Goal: Task Accomplishment & Management: Manage account settings

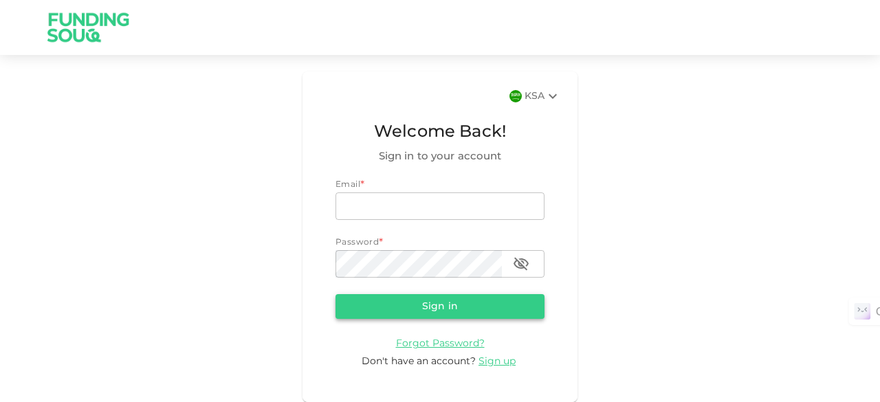
type input "[EMAIL_ADDRESS][DOMAIN_NAME]"
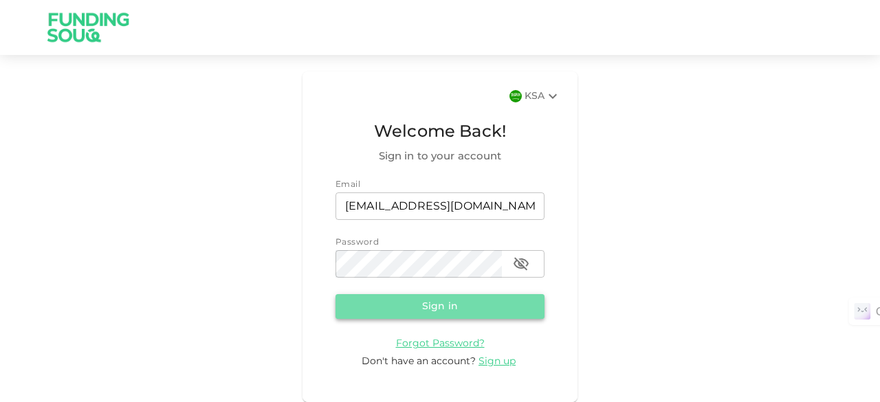
click at [474, 305] on button "Sign in" at bounding box center [440, 306] width 209 height 25
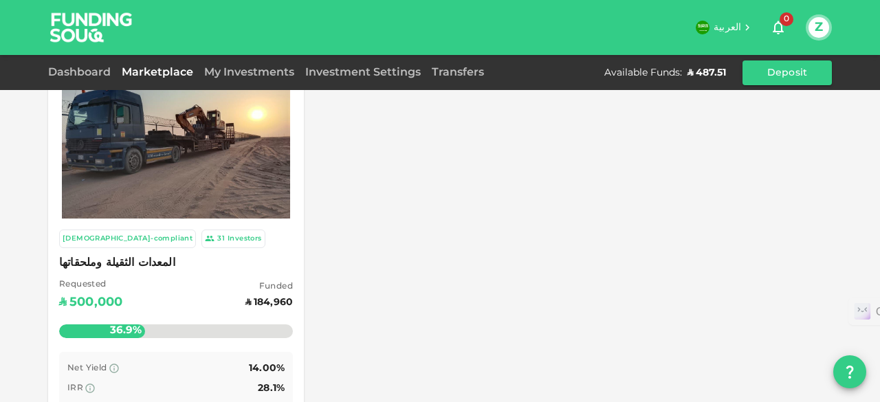
scroll to position [69, 0]
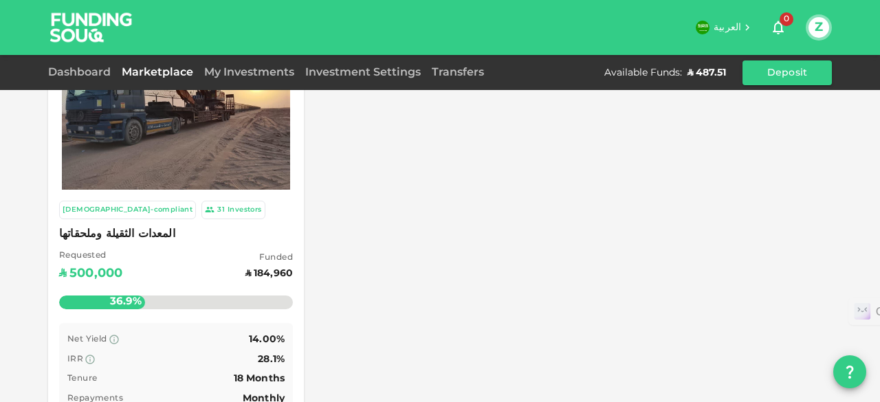
click at [228, 160] on img at bounding box center [176, 114] width 228 height 171
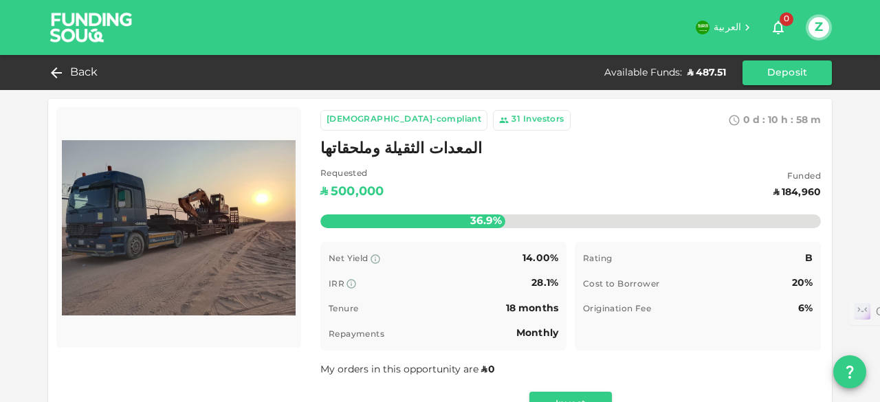
click at [822, 27] on button "Z" at bounding box center [819, 27] width 21 height 21
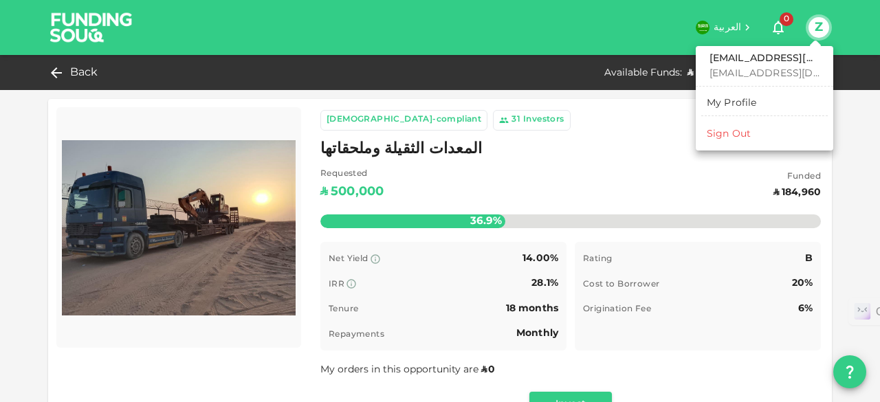
click at [728, 142] on li "Sign Out" at bounding box center [765, 134] width 127 height 22
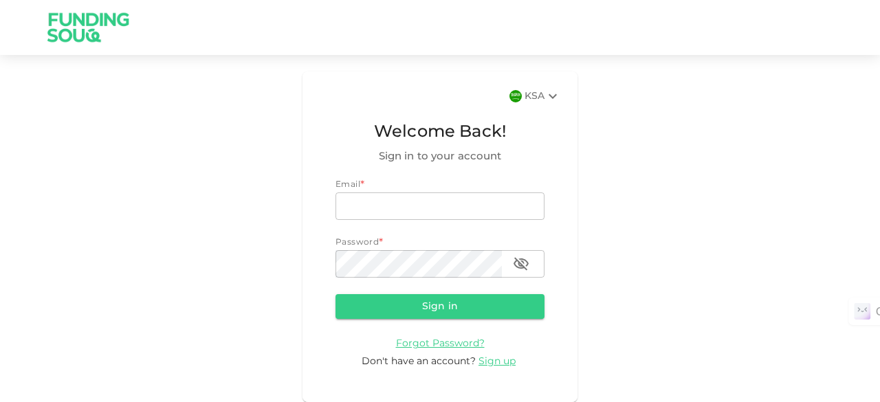
type input "[EMAIL_ADDRESS][DOMAIN_NAME]"
click at [535, 108] on div "KSA Welcome Back! Sign in to your account Email email zia_1056@hotmail.com emai…" at bounding box center [440, 237] width 275 height 331
click at [539, 102] on div "KSA" at bounding box center [543, 96] width 36 height 17
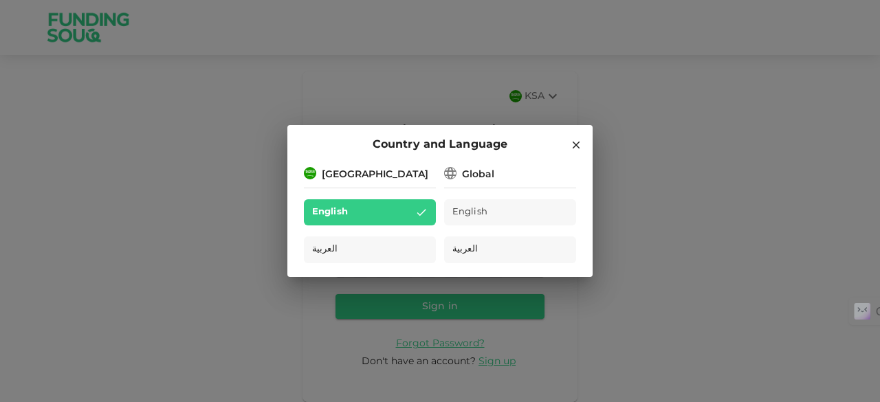
click at [490, 207] on div "English" at bounding box center [510, 212] width 132 height 27
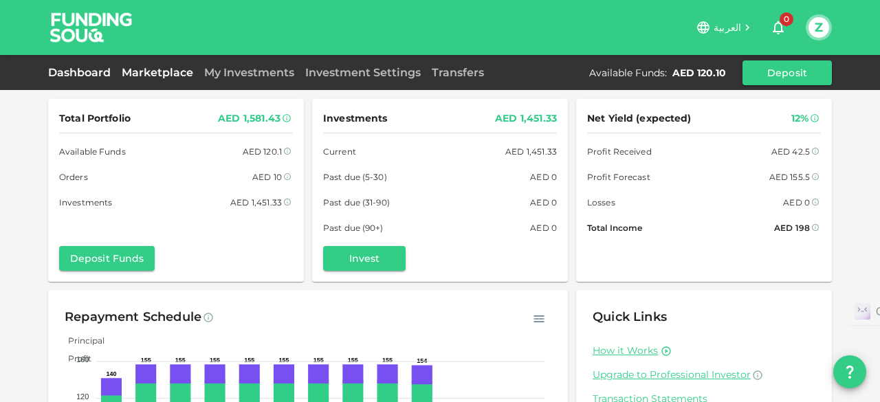
click at [182, 67] on link "Marketplace" at bounding box center [157, 72] width 83 height 13
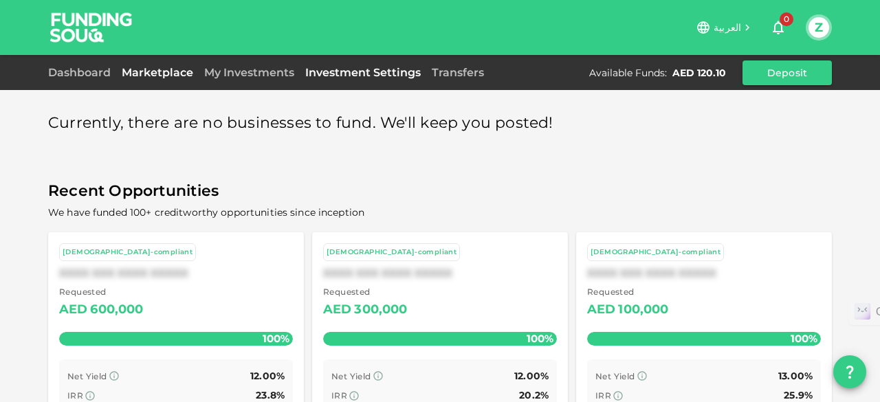
click at [353, 74] on link "Investment Settings" at bounding box center [363, 72] width 127 height 13
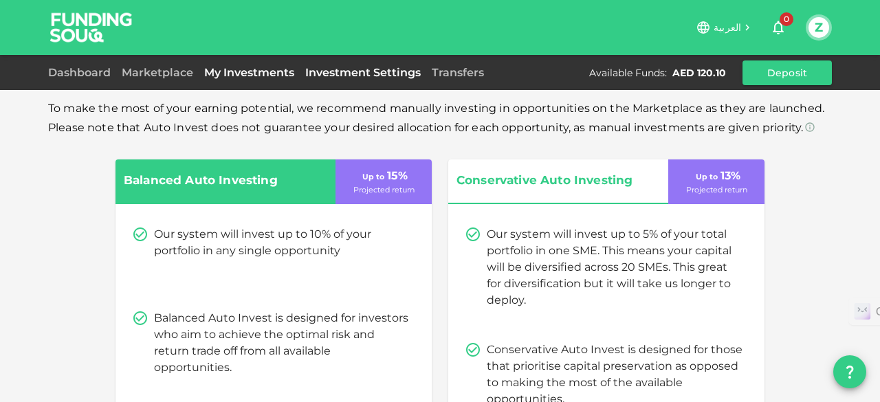
click at [271, 72] on link "My Investments" at bounding box center [249, 72] width 101 height 13
